Goal: Transaction & Acquisition: Purchase product/service

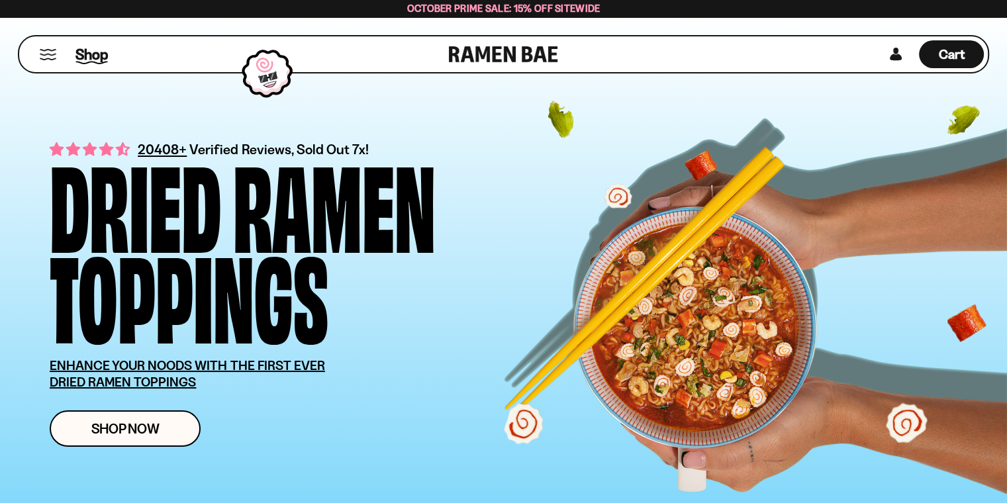
click at [93, 53] on span "Shop" at bounding box center [91, 54] width 32 height 20
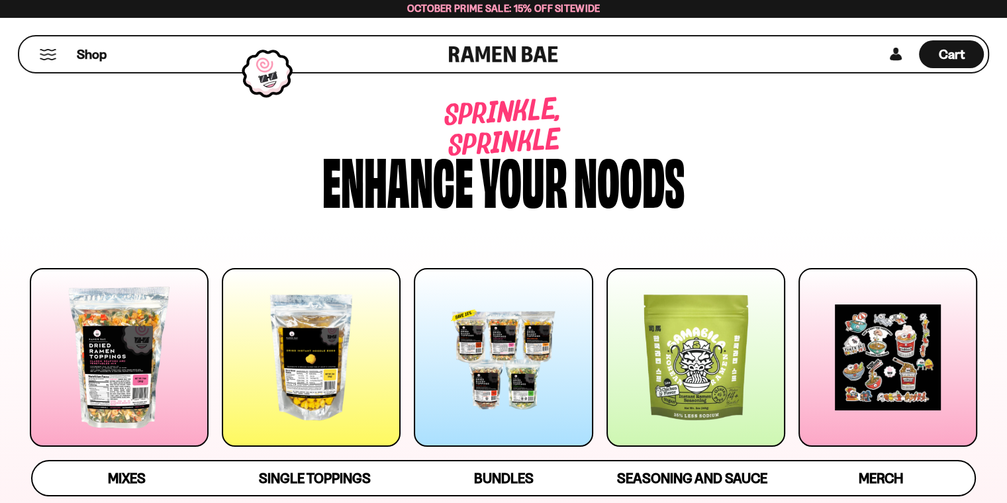
click at [301, 369] on div at bounding box center [311, 357] width 179 height 179
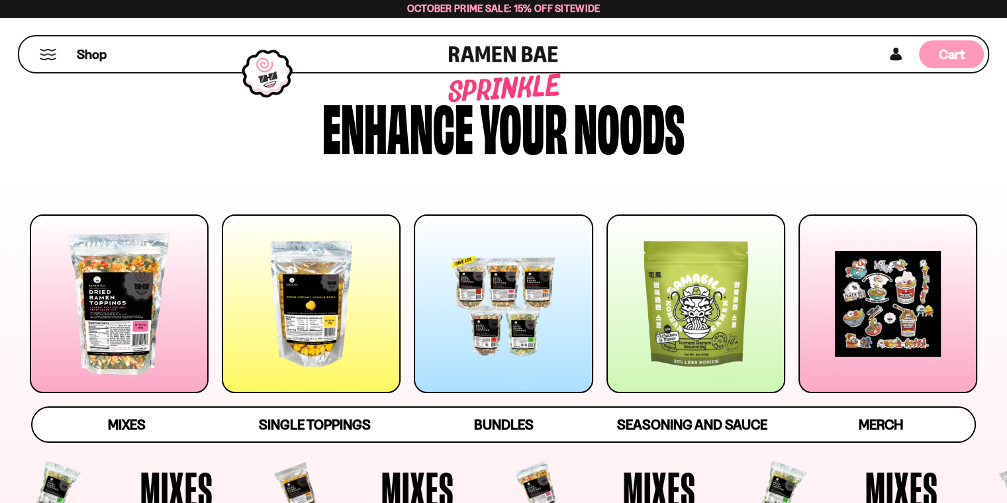
scroll to position [132, 0]
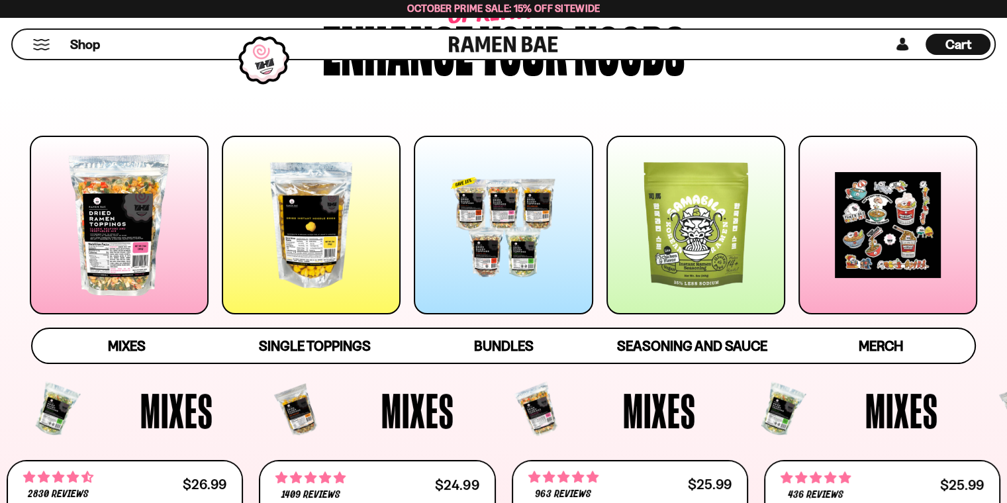
click at [127, 246] on div at bounding box center [119, 225] width 179 height 179
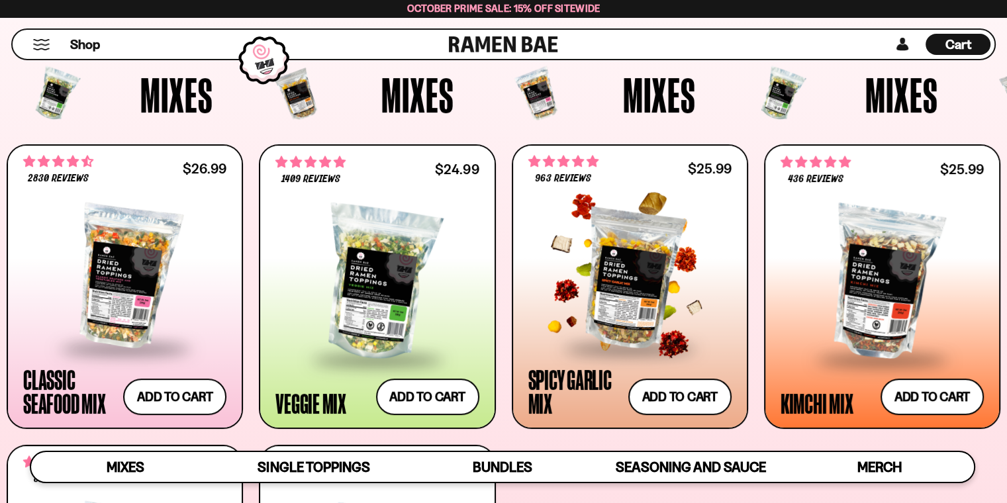
scroll to position [447, 0]
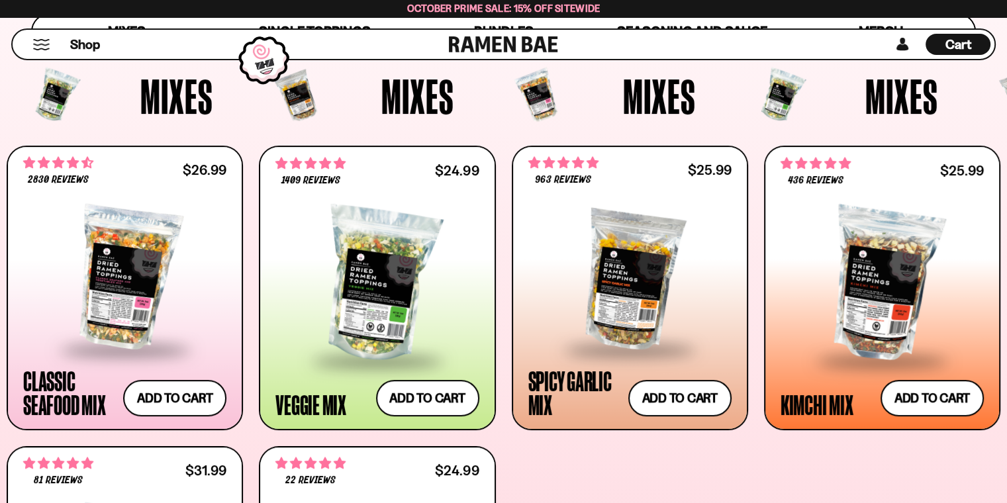
drag, startPoint x: 583, startPoint y: 76, endPoint x: 543, endPoint y: 40, distance: 53.5
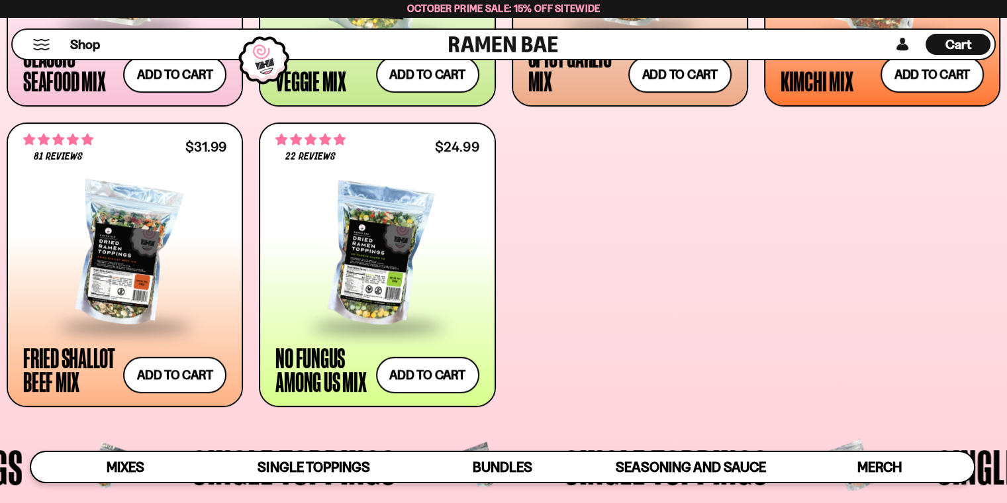
scroll to position [778, 0]
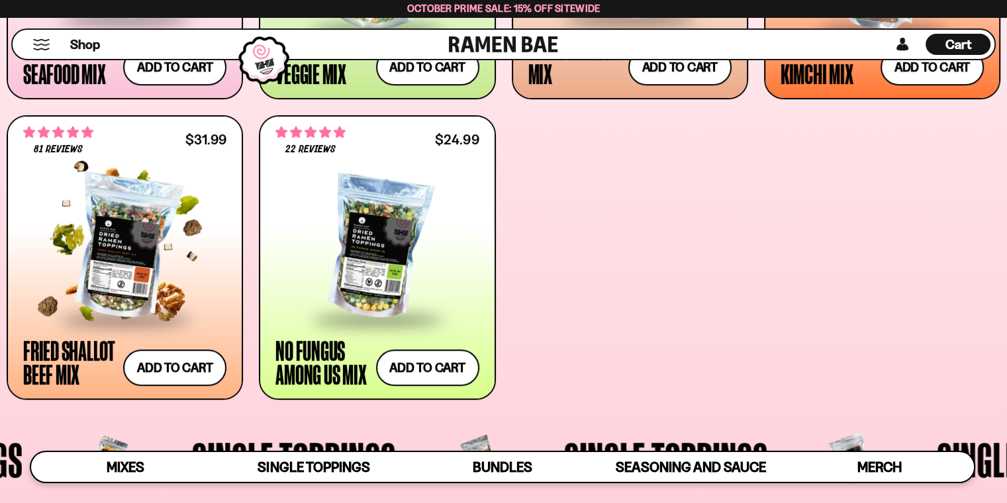
click at [127, 291] on div at bounding box center [124, 247] width 203 height 140
